Goal: Task Accomplishment & Management: Manage account settings

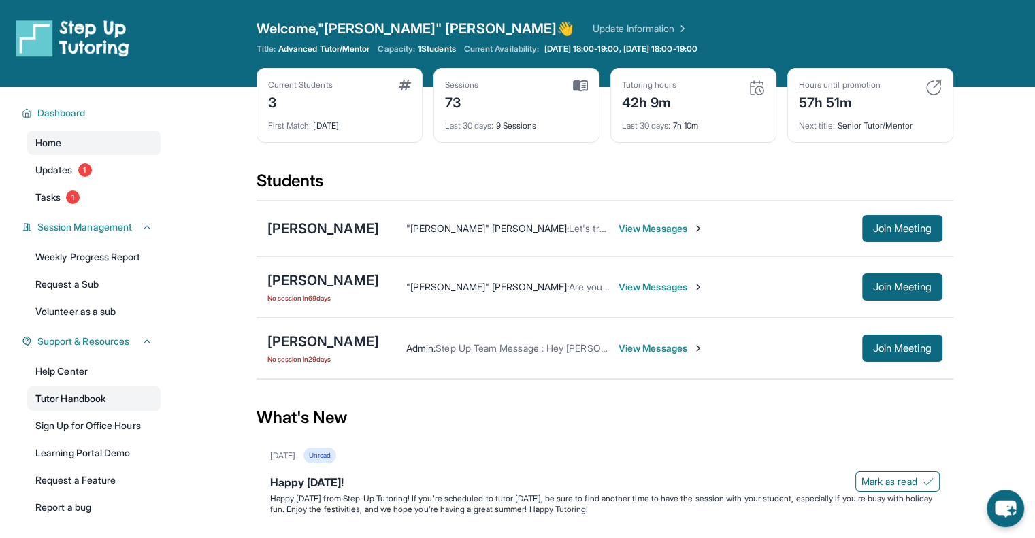
click at [93, 394] on link "Tutor Handbook" at bounding box center [93, 399] width 133 height 25
click at [863, 227] on button "Join Meeting" at bounding box center [902, 228] width 80 height 27
click at [926, 227] on span "Join Meeting" at bounding box center [902, 229] width 59 height 8
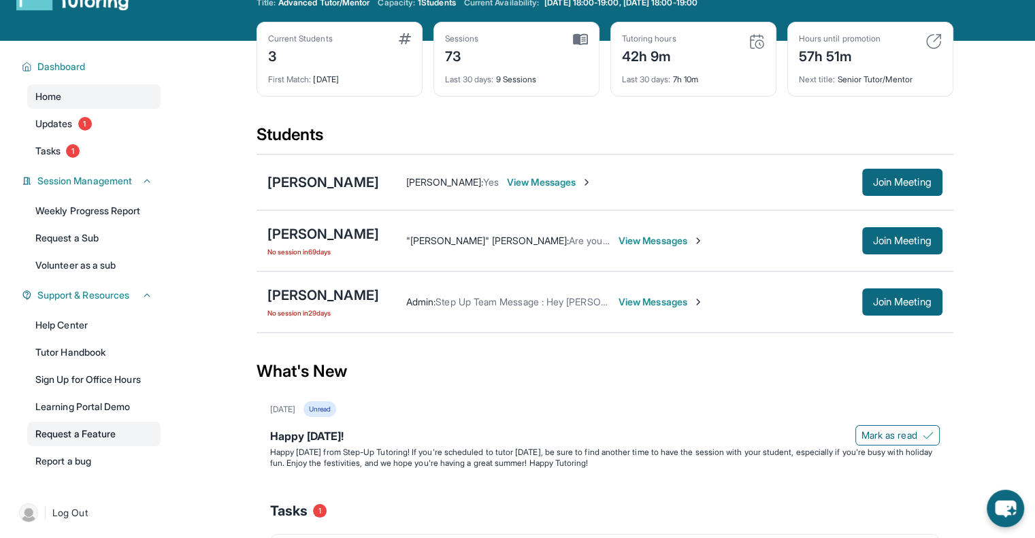
scroll to position [68, 0]
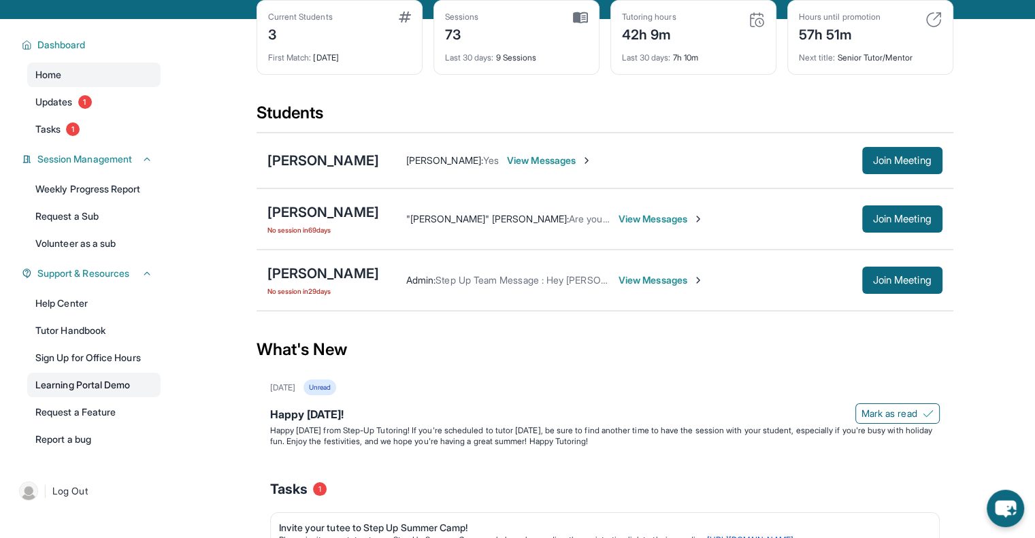
click at [95, 382] on link "Learning Portal Demo" at bounding box center [93, 385] width 133 height 25
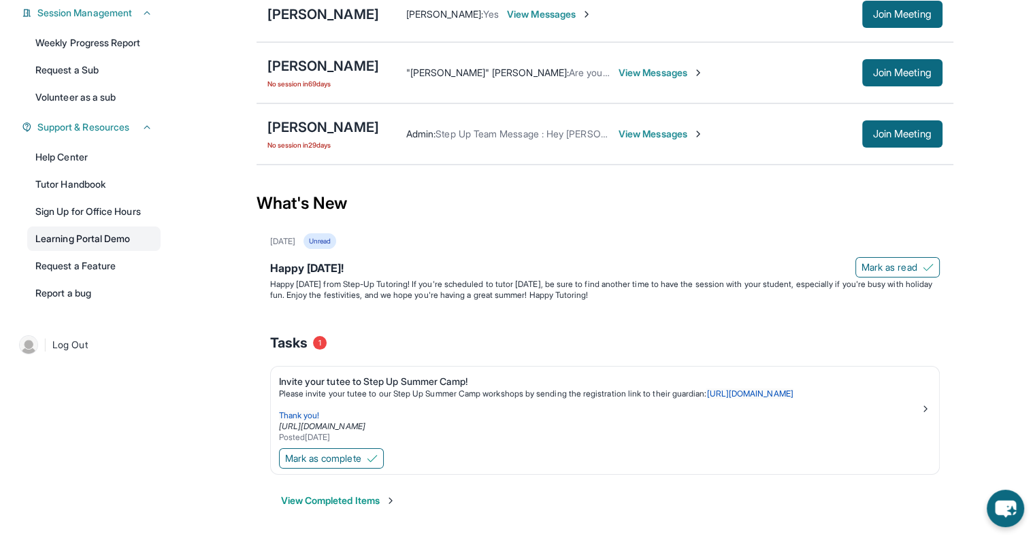
scroll to position [146, 0]
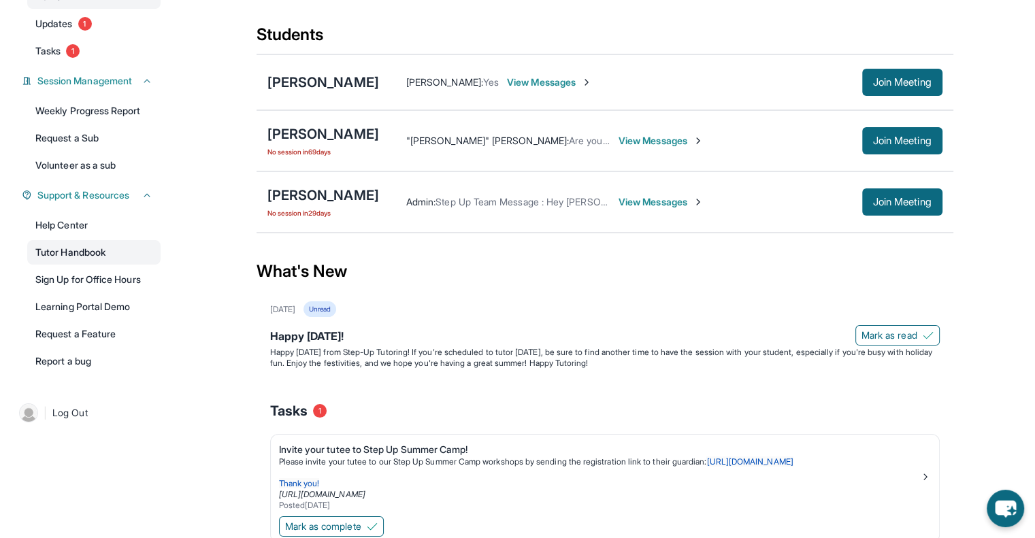
click at [109, 253] on link "Tutor Handbook" at bounding box center [93, 252] width 133 height 25
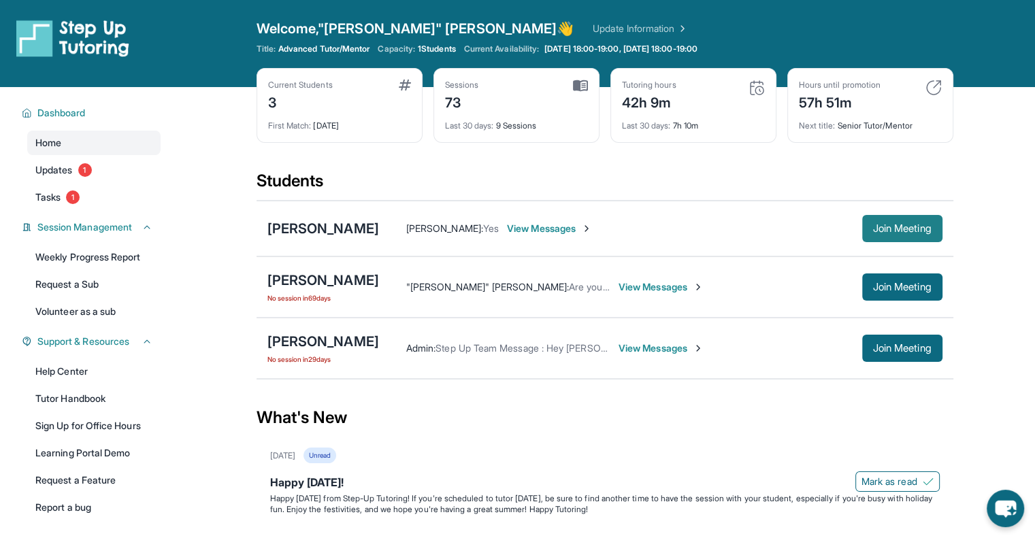
click at [896, 231] on span "Join Meeting" at bounding box center [902, 229] width 59 height 8
click at [379, 274] on div "[PERSON_NAME]" at bounding box center [323, 280] width 112 height 19
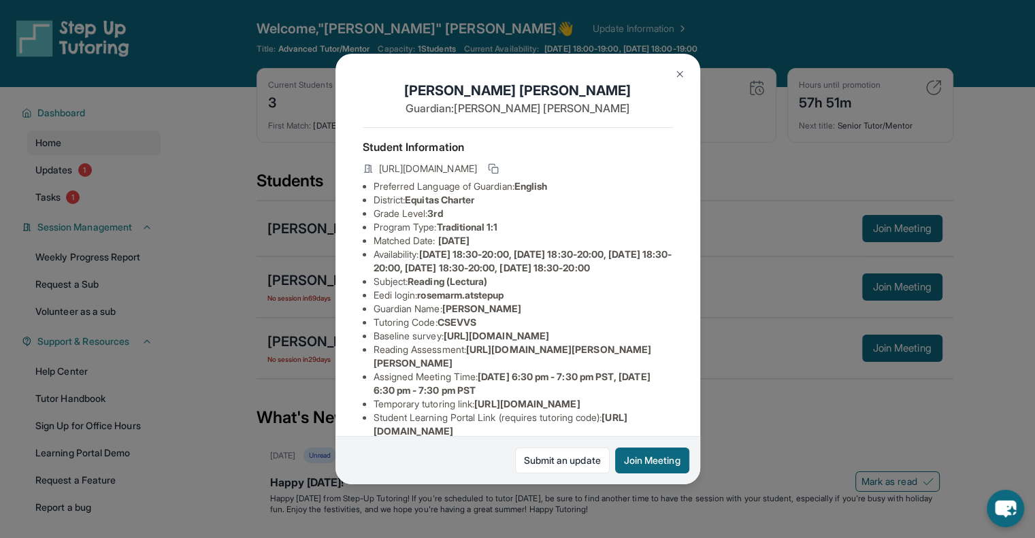
click at [678, 70] on img at bounding box center [680, 74] width 11 height 11
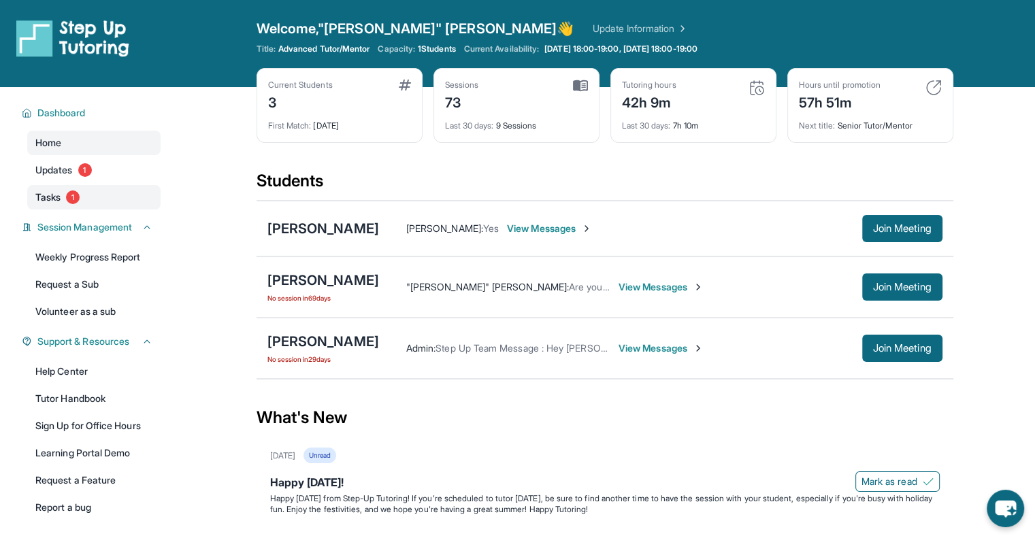
click at [38, 195] on span "Tasks" at bounding box center [47, 198] width 25 height 14
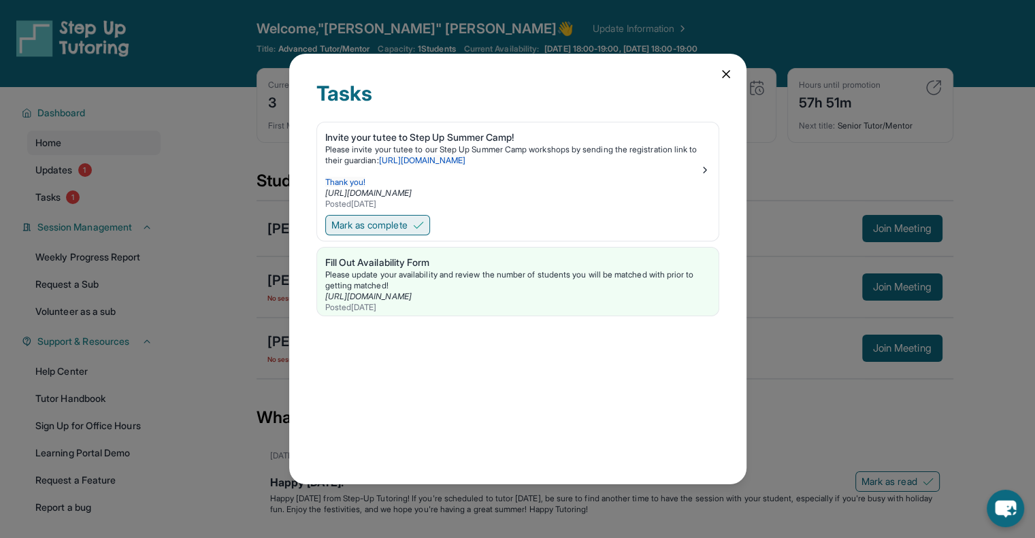
click at [365, 222] on span "Mark as complete" at bounding box center [369, 225] width 76 height 14
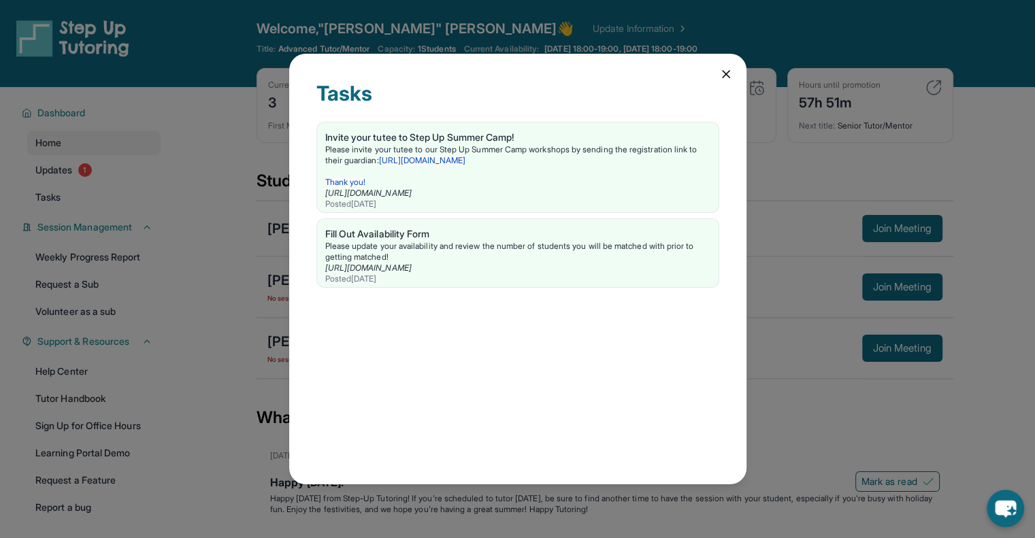
click at [89, 174] on div "Tasks Invite your tutee to Step Up Summer Camp! Please invite your tutee to our…" at bounding box center [517, 269] width 1035 height 538
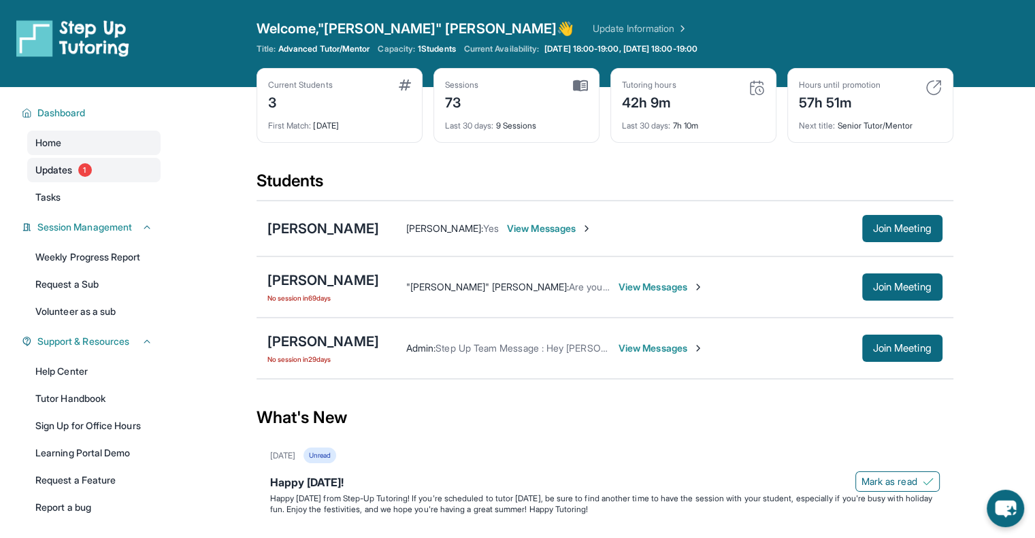
click at [90, 166] on span "1" at bounding box center [85, 170] width 14 height 14
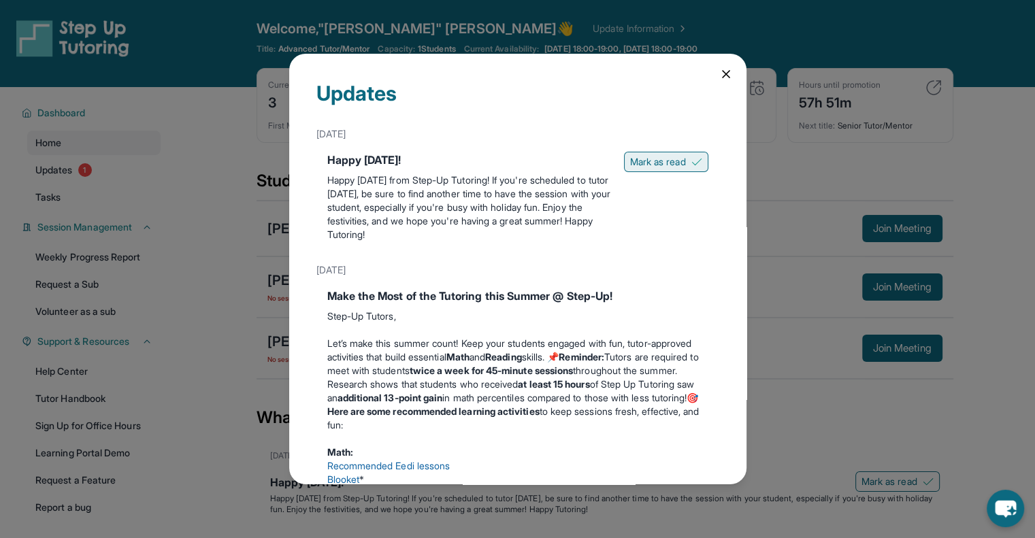
click at [660, 157] on span "Mark as read" at bounding box center [658, 162] width 56 height 14
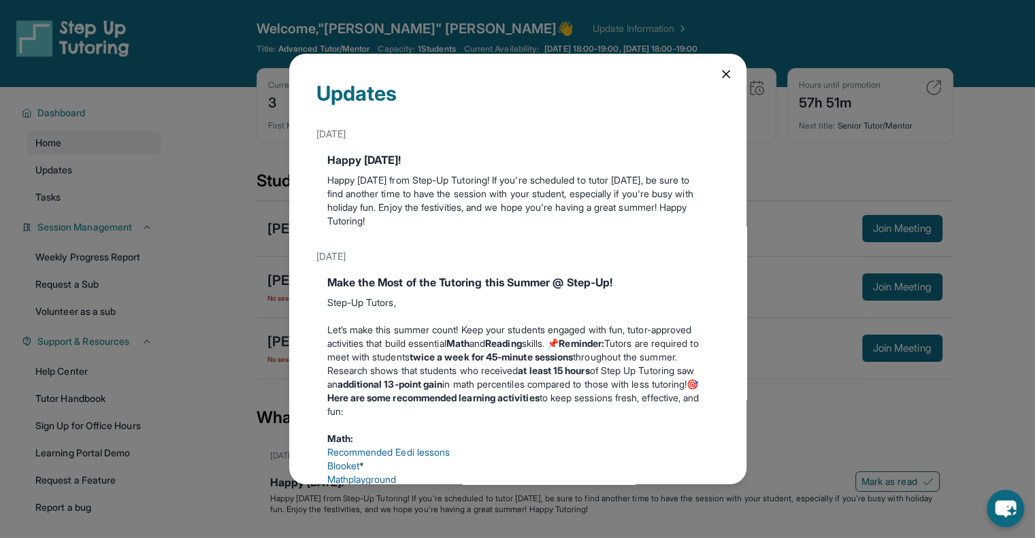
click at [719, 67] on icon at bounding box center [726, 74] width 14 height 14
